Goal: Transaction & Acquisition: Purchase product/service

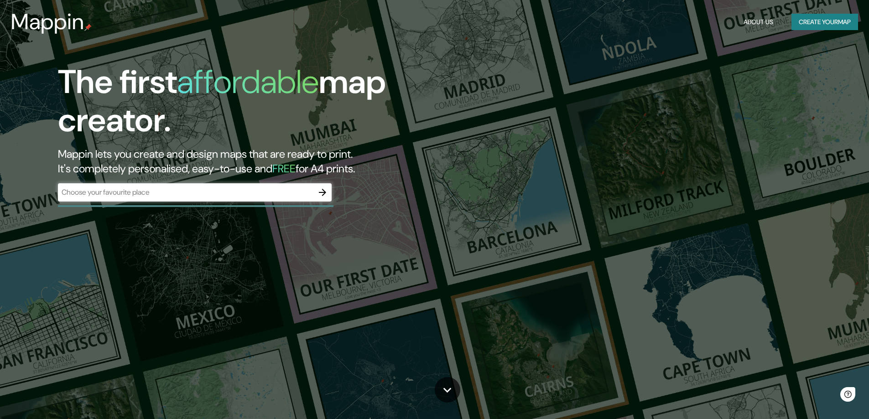
click at [271, 205] on div at bounding box center [195, 206] width 275 height 2
click at [266, 192] on input "text" at bounding box center [185, 192] width 255 height 10
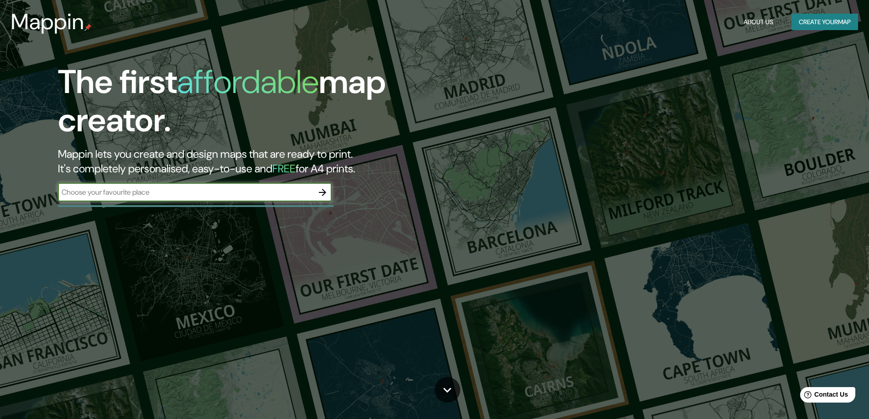
type input "Bañados [PERSON_NAME]"
click at [326, 189] on icon "button" at bounding box center [322, 192] width 11 height 11
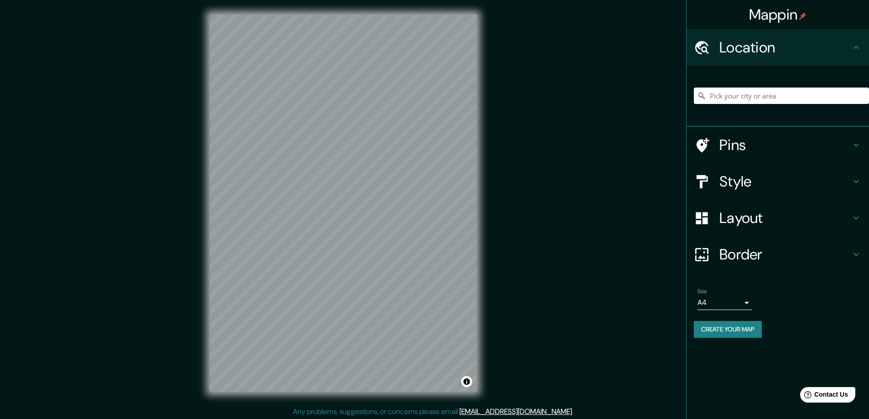
click at [735, 257] on h4 "Border" at bounding box center [784, 254] width 131 height 18
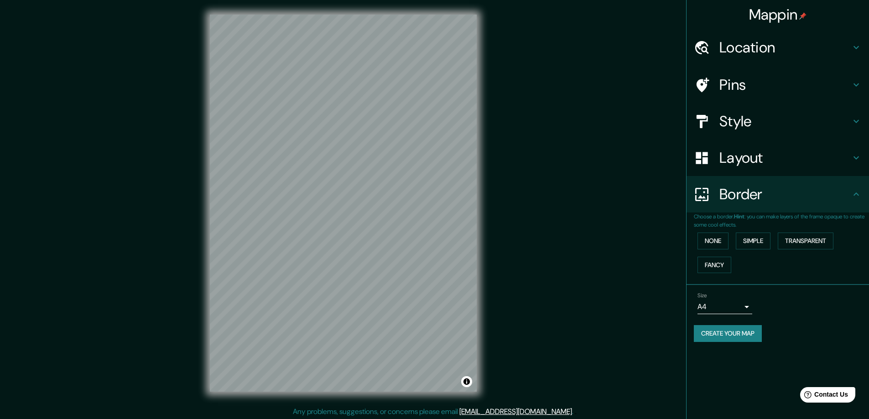
click at [733, 210] on div "Border" at bounding box center [777, 194] width 182 height 36
click at [740, 301] on body "Mappin Location Pins Style Layout Border Choose a border. Hint : you can make l…" at bounding box center [434, 209] width 869 height 419
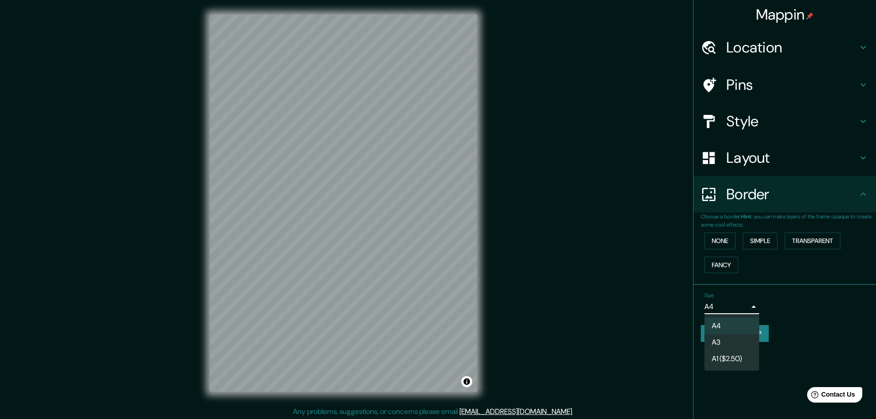
click at [740, 336] on li "A3" at bounding box center [731, 342] width 55 height 16
type input "a4"
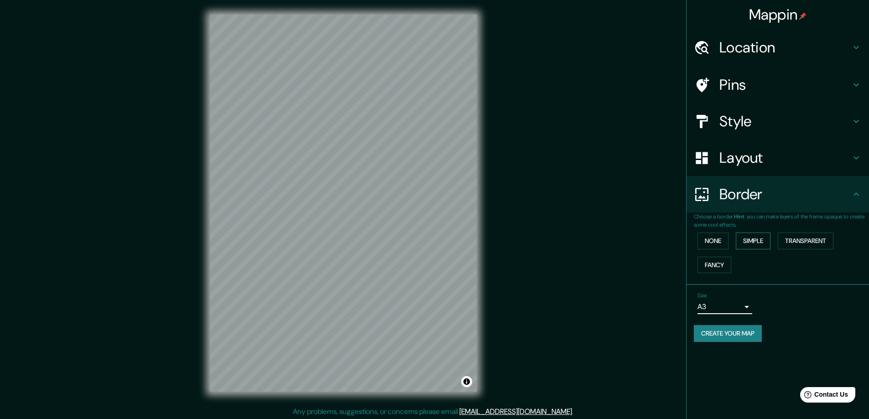
click at [762, 245] on button "Simple" at bounding box center [753, 241] width 35 height 17
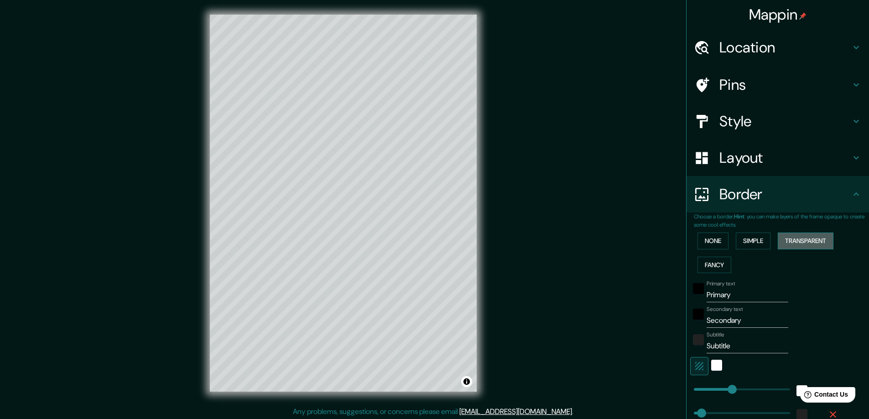
click at [794, 239] on button "Transparent" at bounding box center [806, 241] width 56 height 17
click at [711, 261] on button "Fancy" at bounding box center [714, 265] width 34 height 17
click at [708, 242] on button "None" at bounding box center [712, 241] width 31 height 17
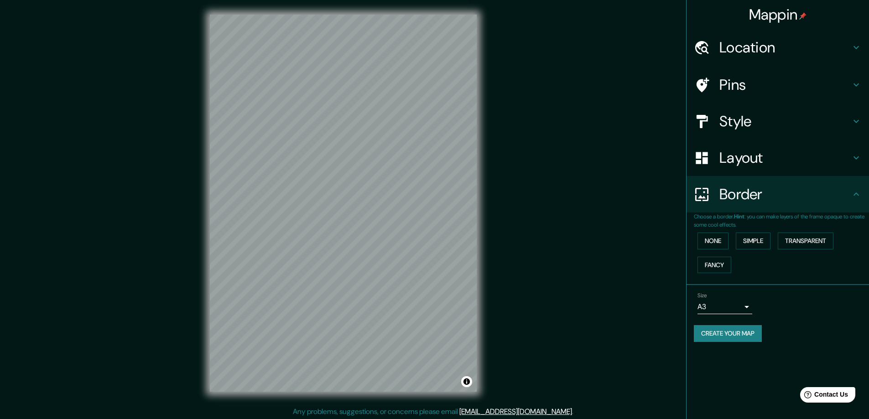
click at [749, 163] on h4 "Layout" at bounding box center [784, 158] width 131 height 18
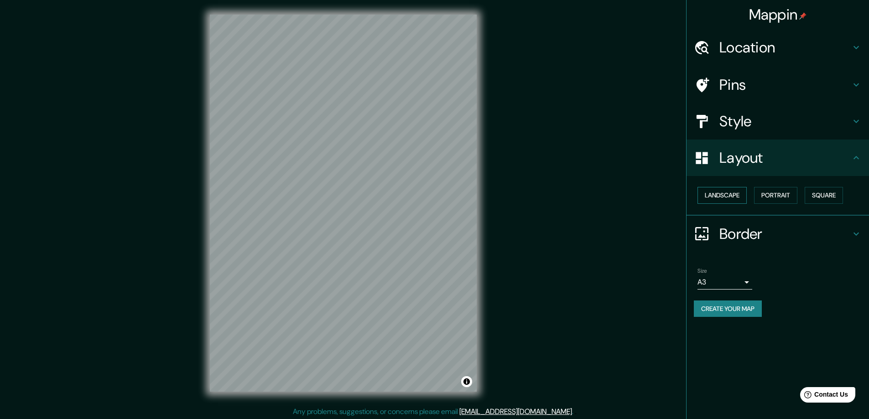
click at [741, 196] on button "Landscape" at bounding box center [721, 195] width 49 height 17
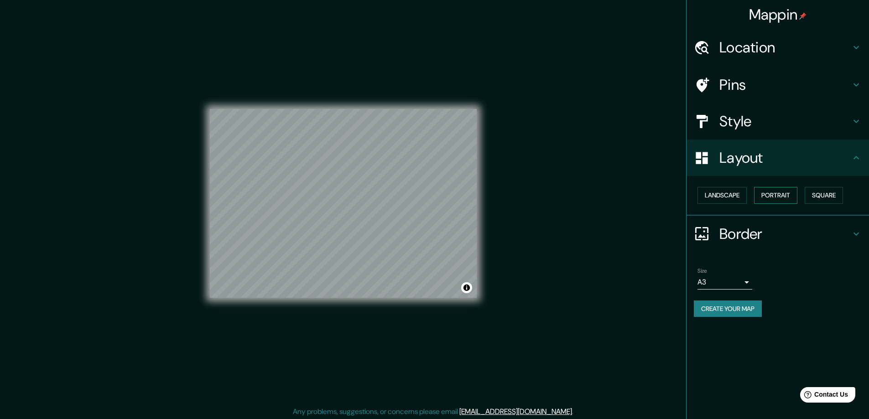
click at [774, 196] on button "Portrait" at bounding box center [775, 195] width 43 height 17
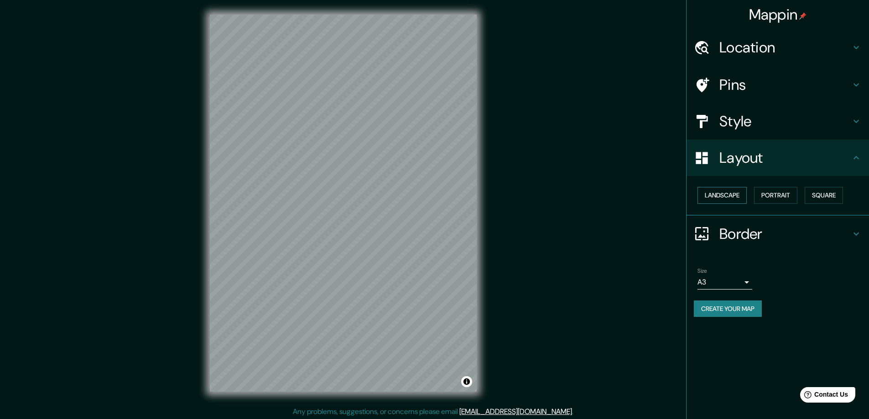
click at [739, 193] on button "Landscape" at bounding box center [721, 195] width 49 height 17
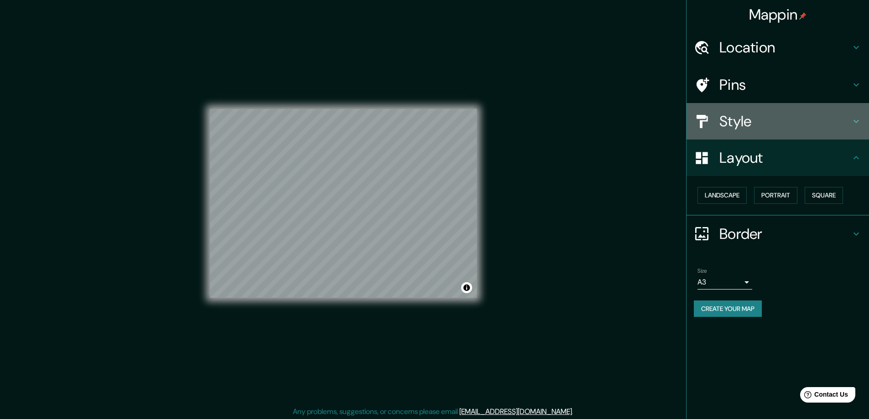
click at [731, 117] on h4 "Style" at bounding box center [784, 121] width 131 height 18
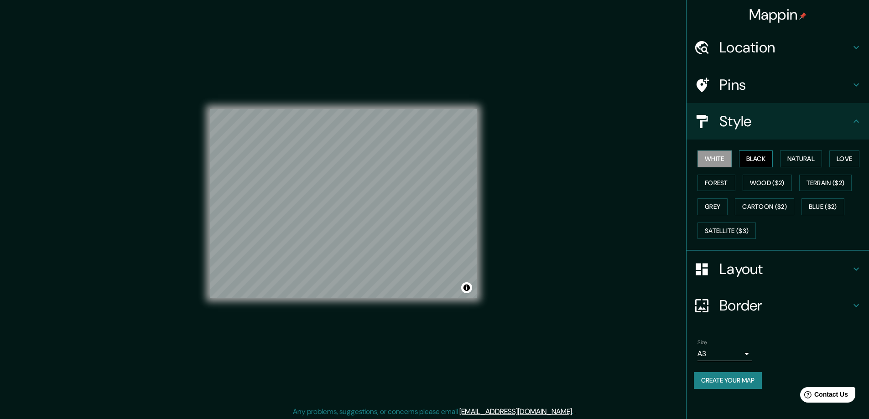
click at [761, 151] on button "Black" at bounding box center [756, 158] width 34 height 17
click at [799, 158] on button "Natural" at bounding box center [801, 158] width 42 height 17
click at [841, 159] on button "Love" at bounding box center [844, 158] width 30 height 17
click at [730, 183] on button "Forest" at bounding box center [716, 183] width 38 height 17
click at [750, 224] on button "Satellite ($3)" at bounding box center [726, 231] width 58 height 17
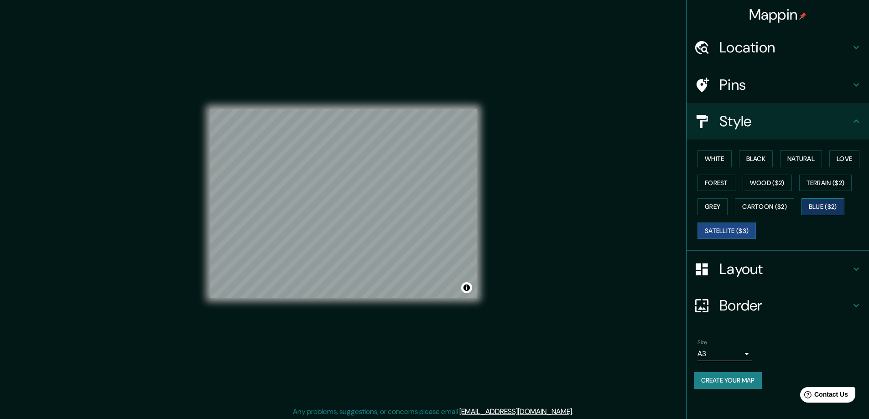
click at [823, 209] on button "Blue ($2)" at bounding box center [822, 206] width 43 height 17
click at [772, 207] on button "Cartoon ($2)" at bounding box center [764, 206] width 59 height 17
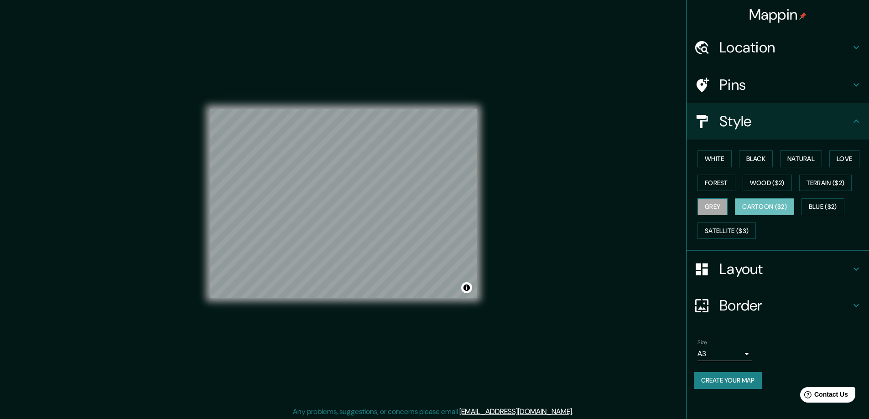
click at [711, 204] on button "Grey" at bounding box center [712, 206] width 30 height 17
click at [836, 191] on div "White Black Natural Love Forest Wood ($2) Terrain ($2) Grey Cartoon ($2) Blue (…" at bounding box center [781, 195] width 175 height 96
click at [835, 186] on button "Terrain ($2)" at bounding box center [825, 183] width 53 height 17
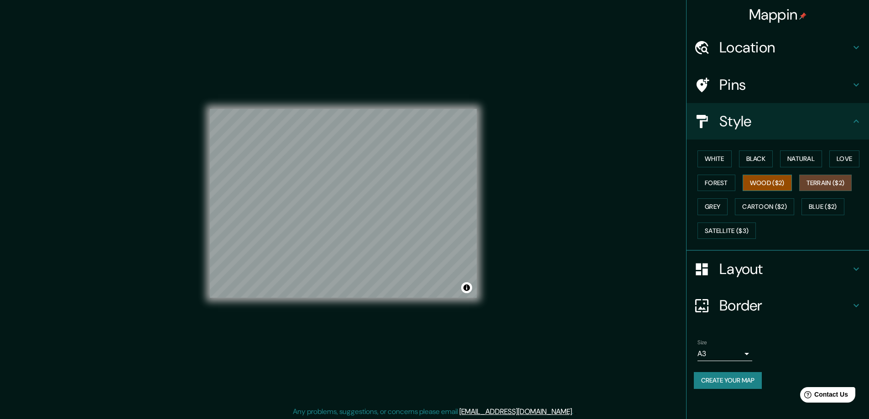
click at [755, 184] on button "Wood ($2)" at bounding box center [766, 183] width 49 height 17
click at [713, 185] on button "Forest" at bounding box center [716, 183] width 38 height 17
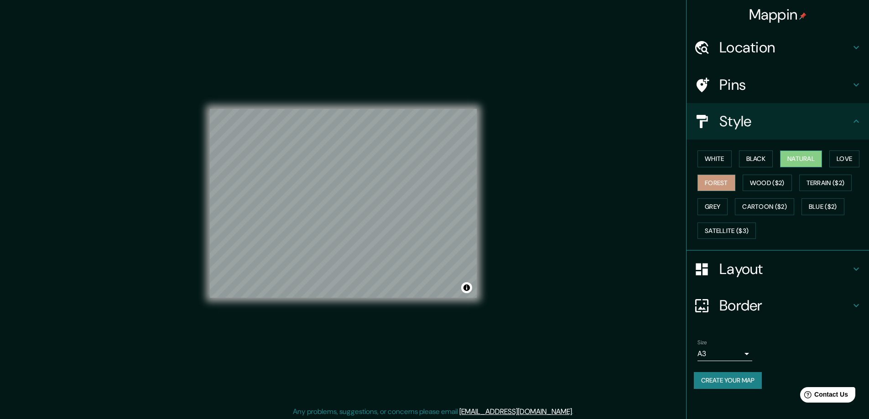
click at [807, 163] on button "Natural" at bounding box center [801, 158] width 42 height 17
